Goal: Browse casually

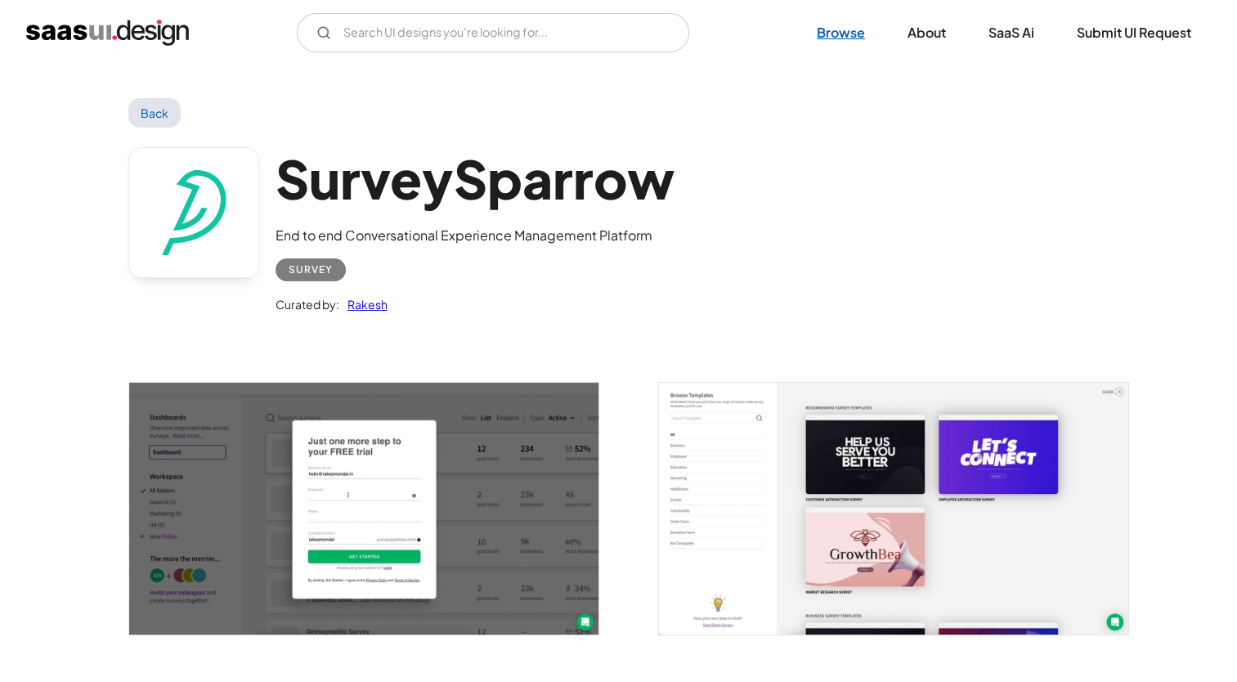
click at [844, 32] on link "Browse" at bounding box center [840, 33] width 87 height 36
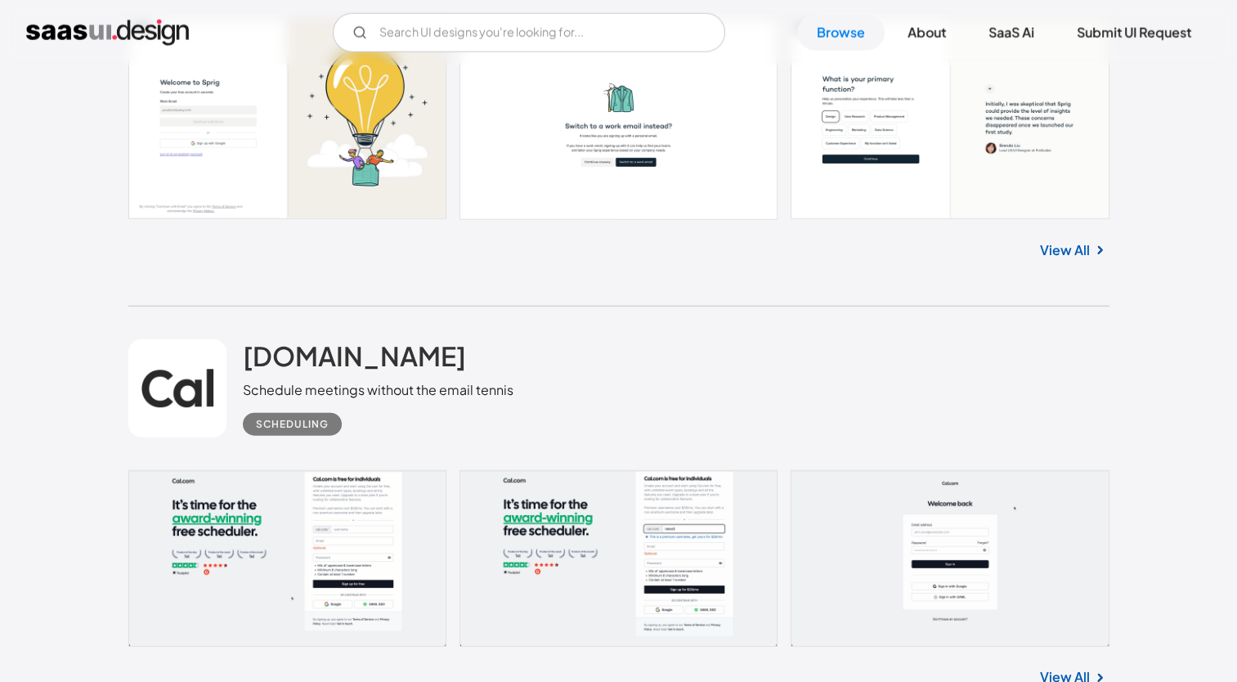
scroll to position [4035, 0]
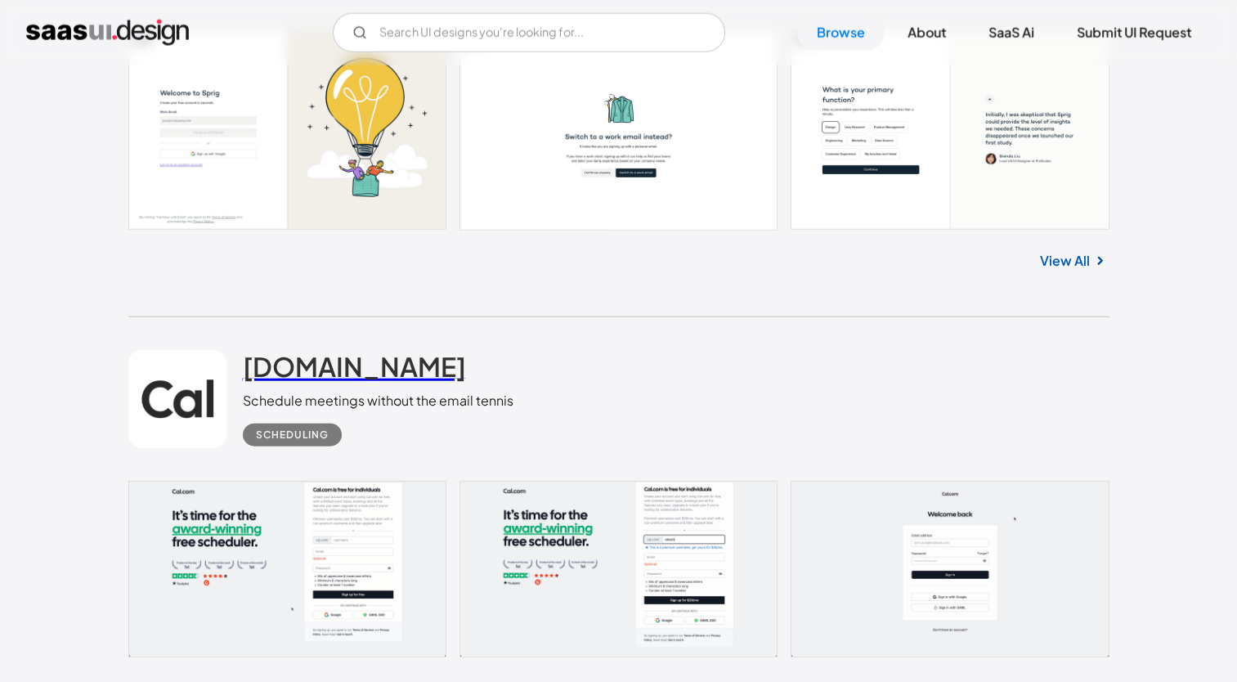
click at [295, 374] on h2 "[DOMAIN_NAME]" at bounding box center [354, 366] width 223 height 33
